Goal: Transaction & Acquisition: Purchase product/service

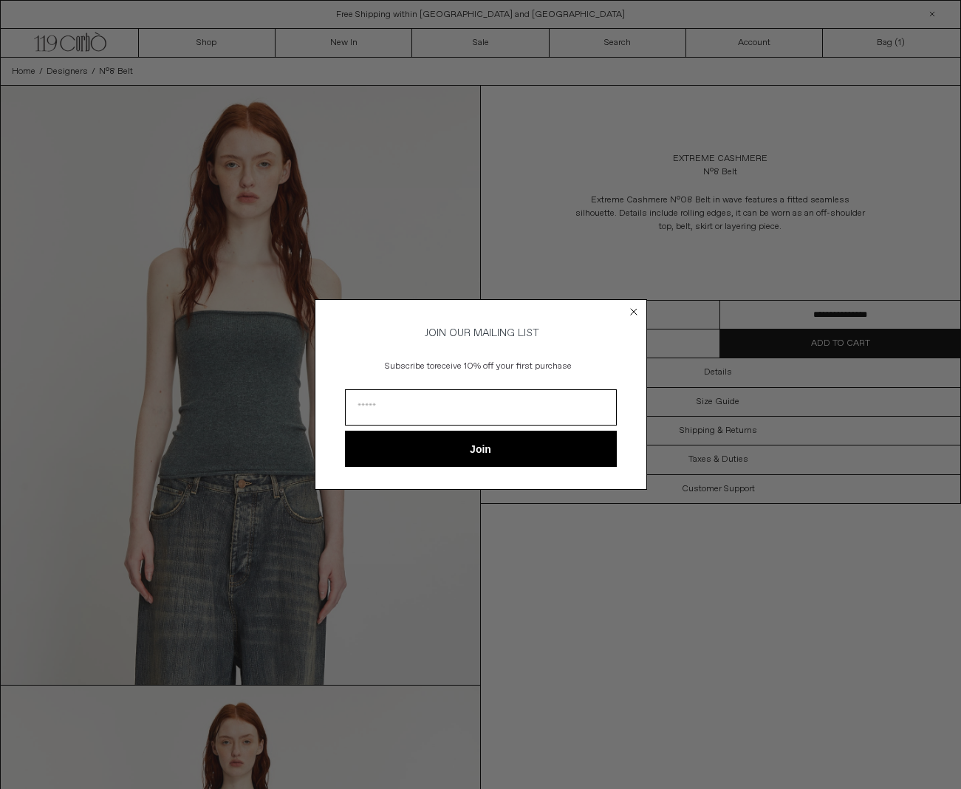
click at [633, 309] on icon "Close dialog" at bounding box center [634, 312] width 6 height 6
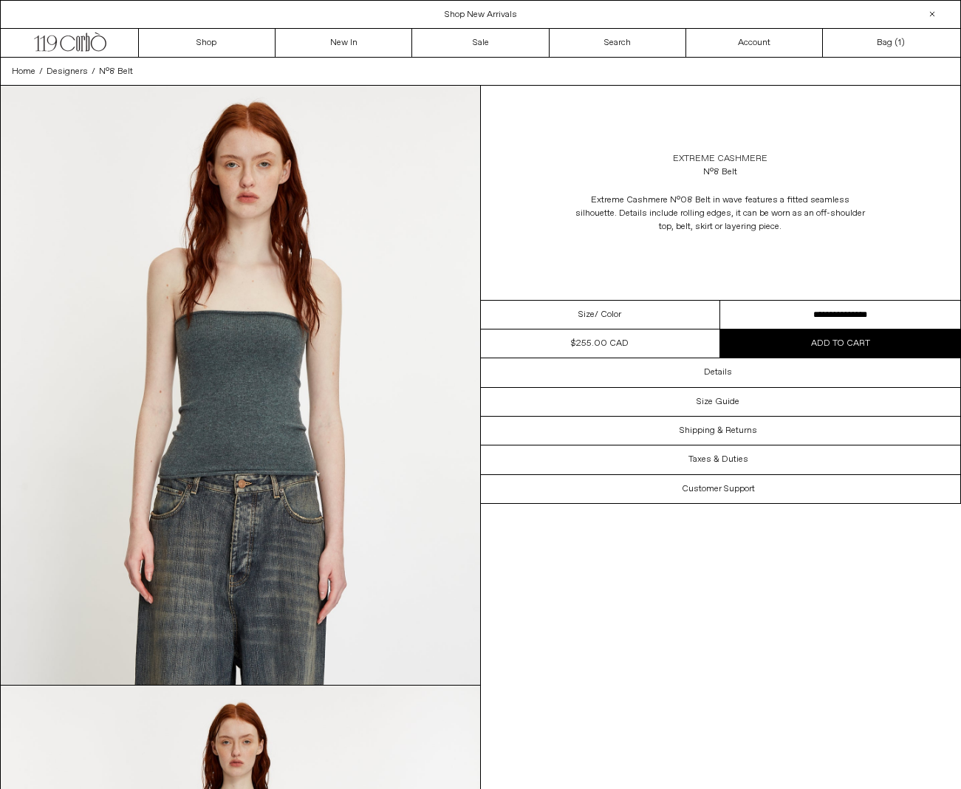
click at [735, 161] on link "Extreme Cashmere" at bounding box center [720, 158] width 95 height 13
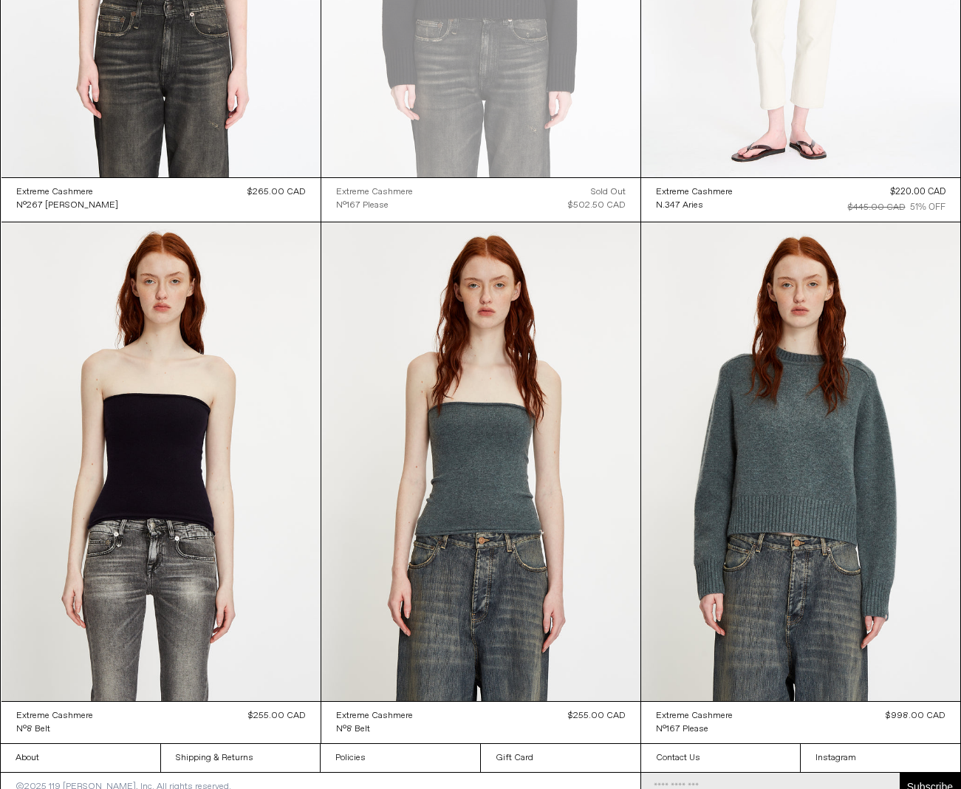
scroll to position [10321, 0]
